Goal: Register for event/course

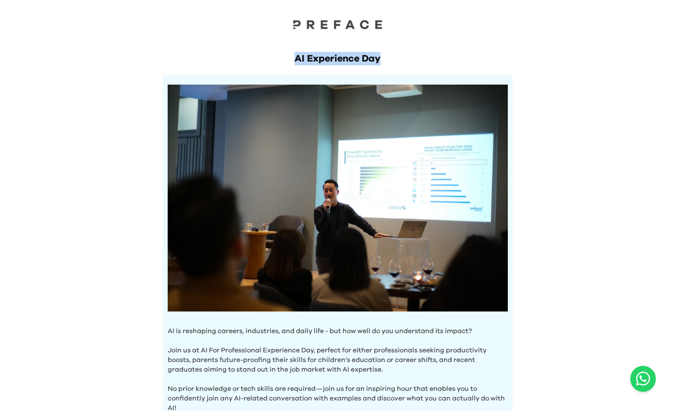
drag, startPoint x: 294, startPoint y: 61, endPoint x: 424, endPoint y: 52, distance: 131.0
click at [425, 53] on h1 "AI Experience Day" at bounding box center [338, 58] width 350 height 13
copy h1 "AI Experience Day"
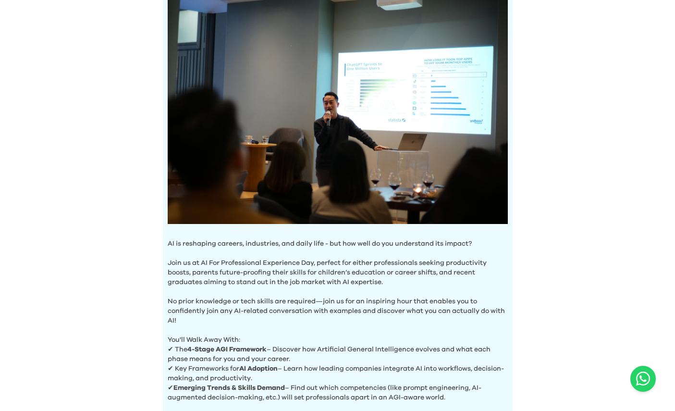
scroll to position [130, 0]
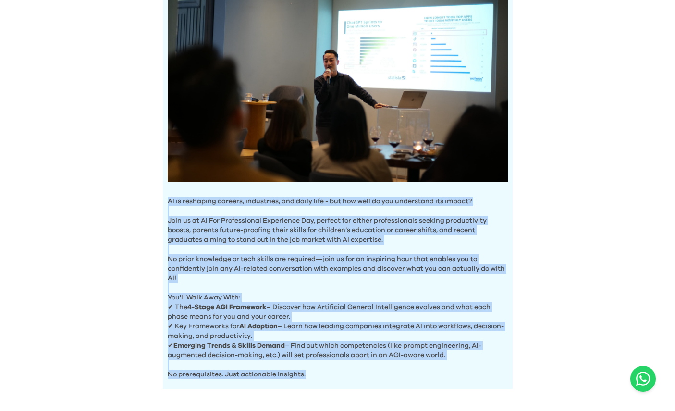
drag, startPoint x: 167, startPoint y: 202, endPoint x: 324, endPoint y: 370, distance: 229.8
click at [324, 370] on div "AI is reshaping careers, industries, and daily life - but how well do you under…" at bounding box center [338, 167] width 350 height 444
copy div "LO ip dolorsita consect, adipiscing, eli seddo eius - tem inc utla et dol magna…"
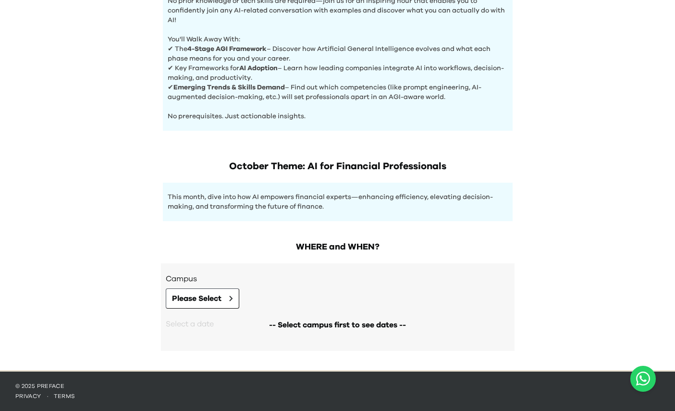
drag, startPoint x: 228, startPoint y: 166, endPoint x: 445, endPoint y: 159, distance: 217.8
click at [449, 160] on h1 "October Theme: AI for Financial Professionals" at bounding box center [338, 166] width 350 height 13
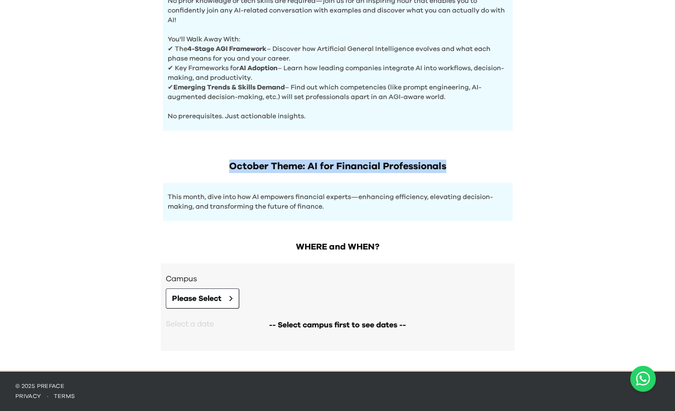
copy h1 "October Theme: AI for Financial Professionals"
drag, startPoint x: 222, startPoint y: 158, endPoint x: 458, endPoint y: 161, distance: 236.0
click at [458, 161] on div "October Theme: AI for Financial Professionals This month, dive into how AI empo…" at bounding box center [337, 180] width 369 height 81
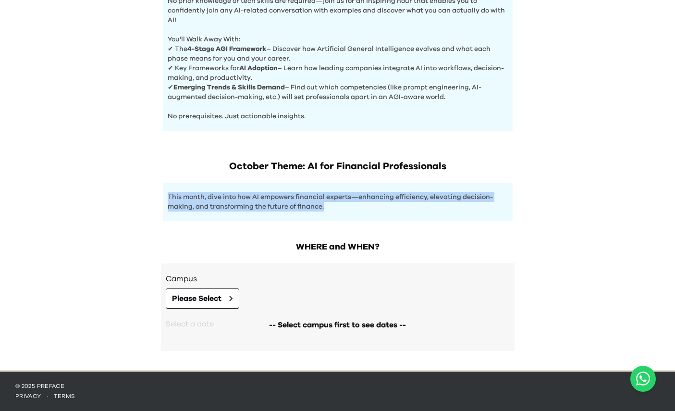
drag, startPoint x: 166, startPoint y: 193, endPoint x: 342, endPoint y: 215, distance: 177.2
click at [342, 215] on div "This month, dive into how AI empowers financial experts—enhancing efficiency, e…" at bounding box center [338, 202] width 350 height 38
copy p "This month, dive into how AI empowers financial experts—enhancing efficiency, e…"
